Goal: Navigation & Orientation: Find specific page/section

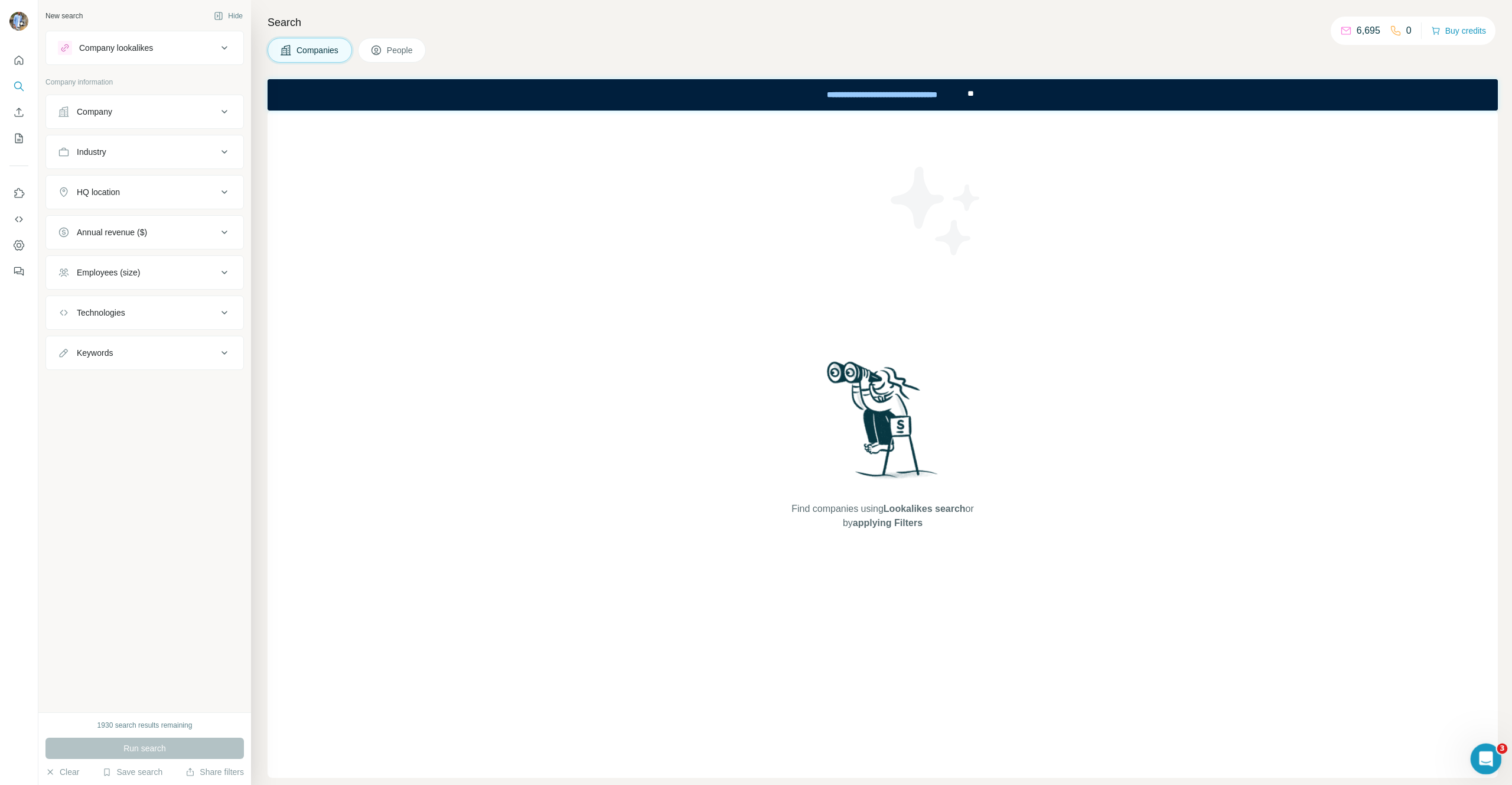
click at [1488, 755] on icon "Open Intercom Messenger" at bounding box center [1485, 757] width 19 height 19
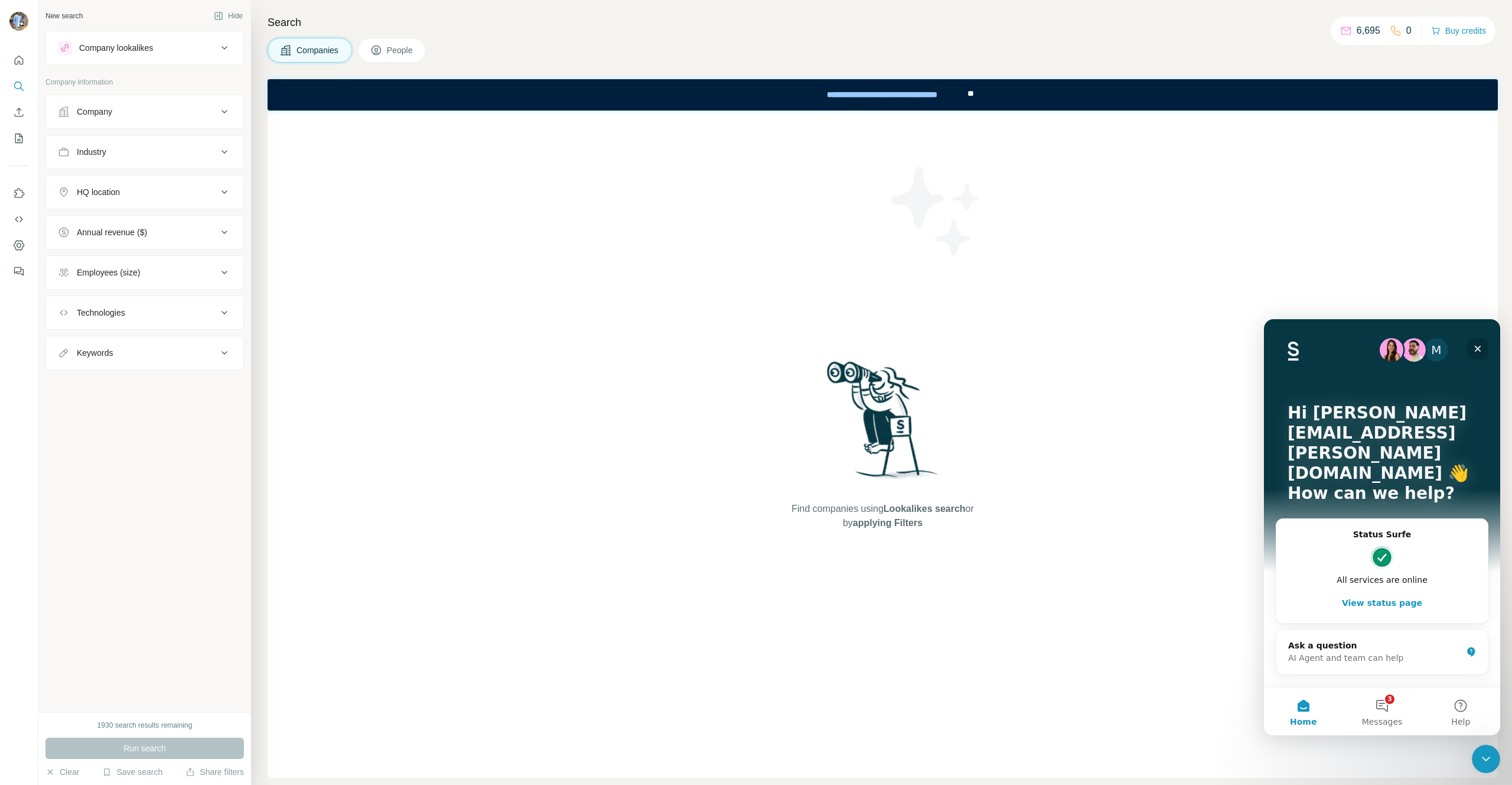
click at [1481, 348] on icon "Close" at bounding box center [1478, 349] width 10 height 10
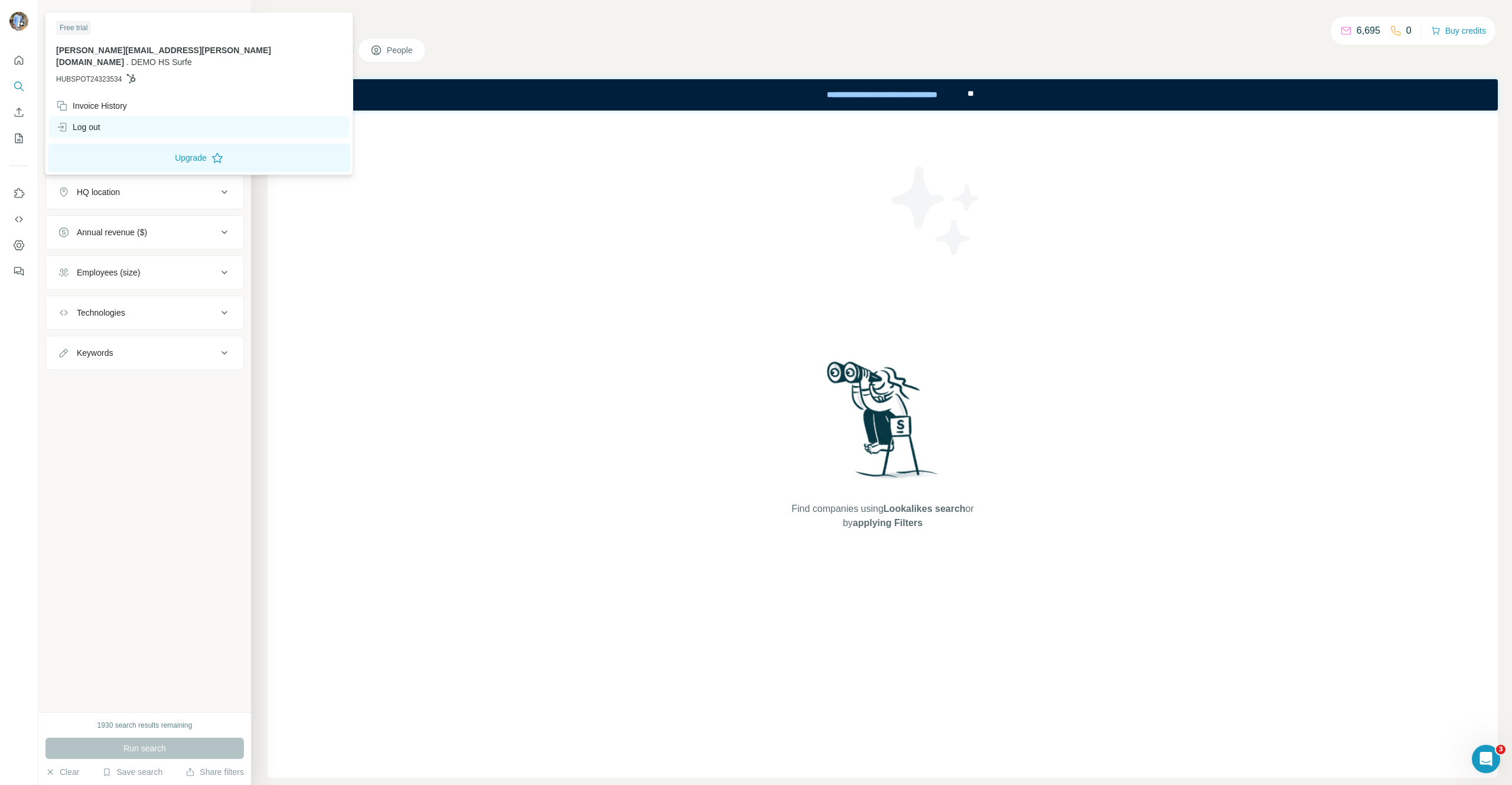
click at [91, 121] on div "Log out" at bounding box center [78, 127] width 44 height 12
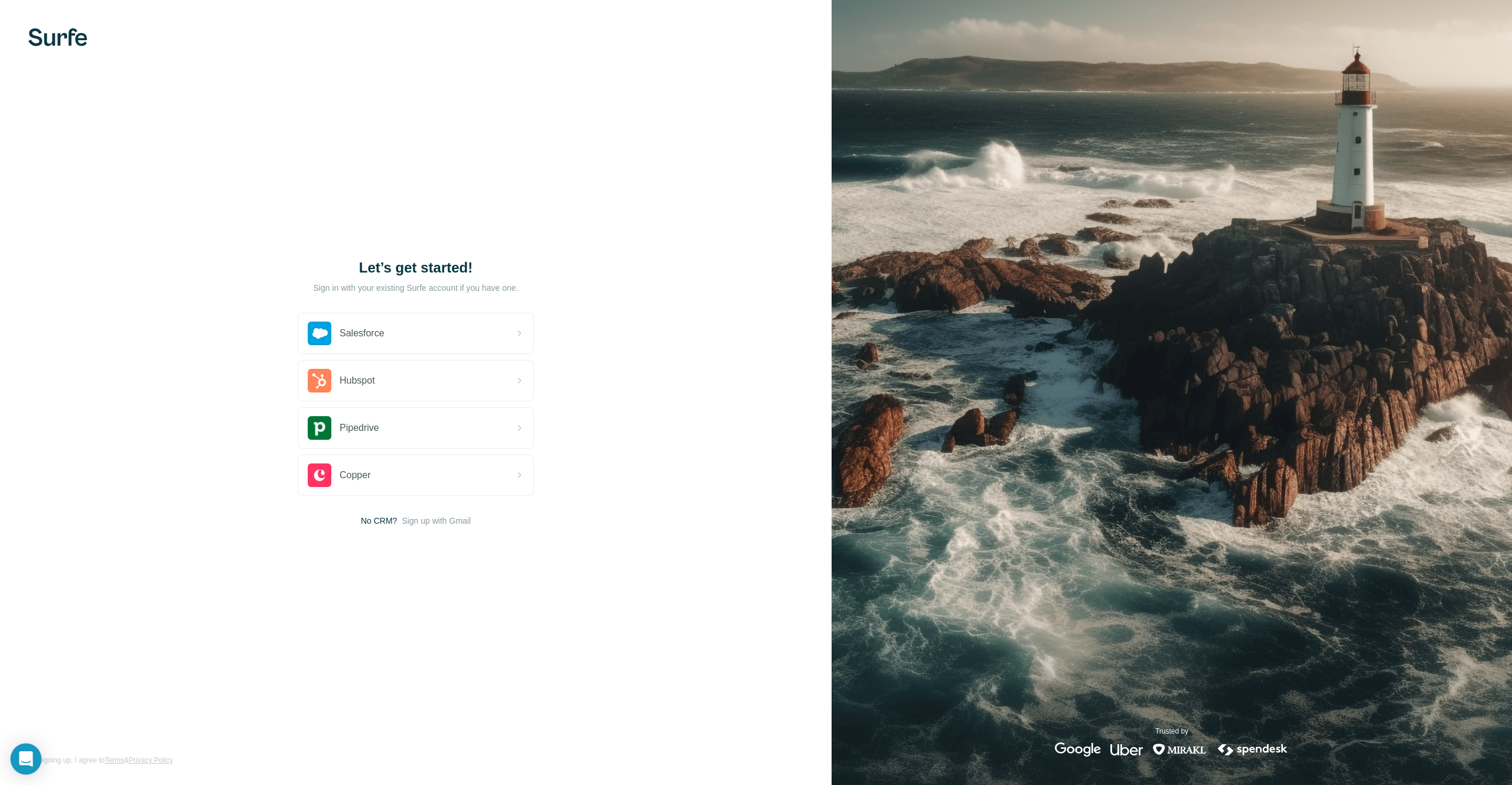
click at [28, 755] on icon "Open Intercom Messenger" at bounding box center [26, 758] width 13 height 15
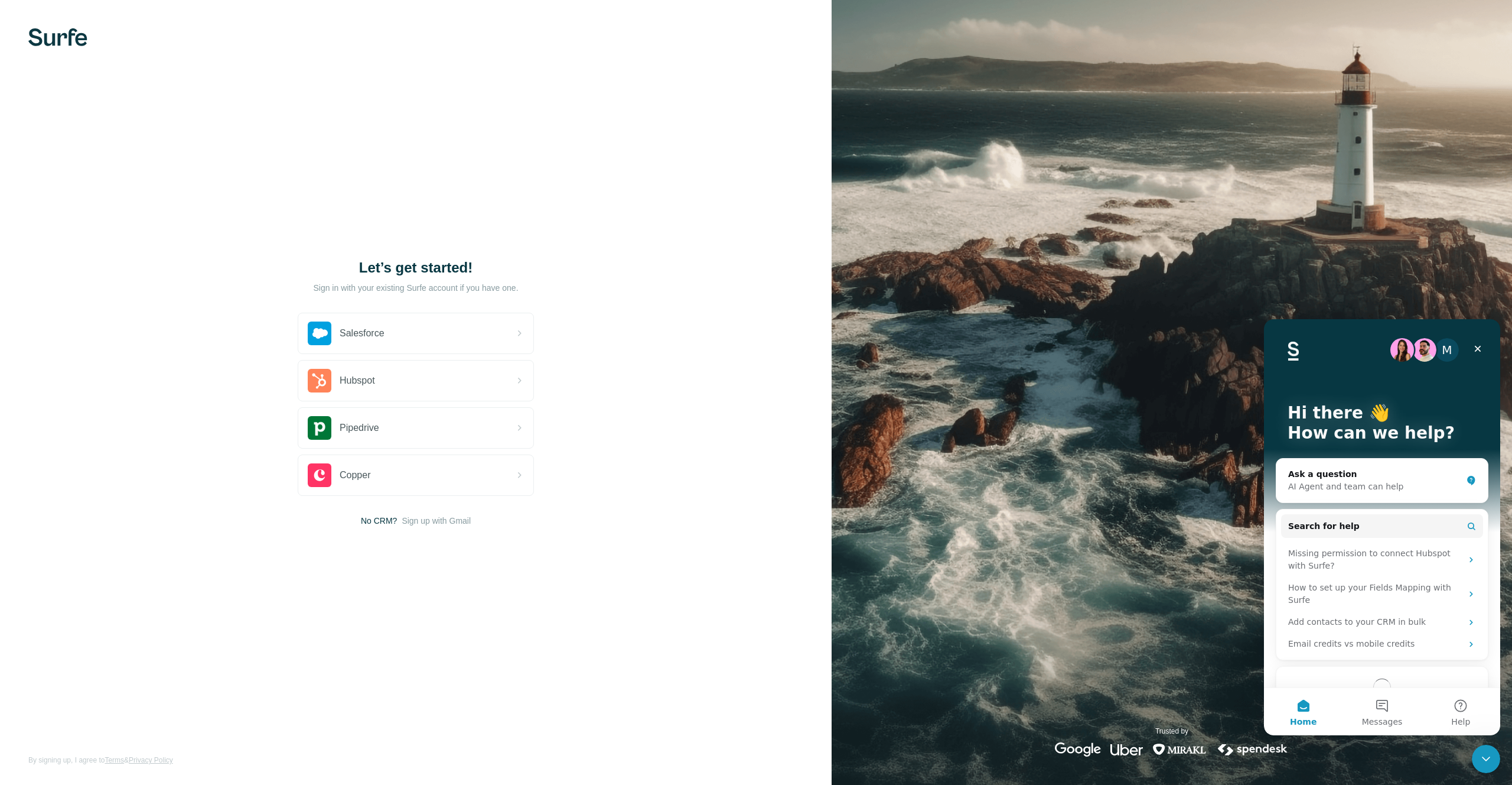
click at [117, 513] on div "Let’s get started! Sign in with your existing Surfe account if you have one. Sa…" at bounding box center [416, 392] width 831 height 785
